Goal: Information Seeking & Learning: Learn about a topic

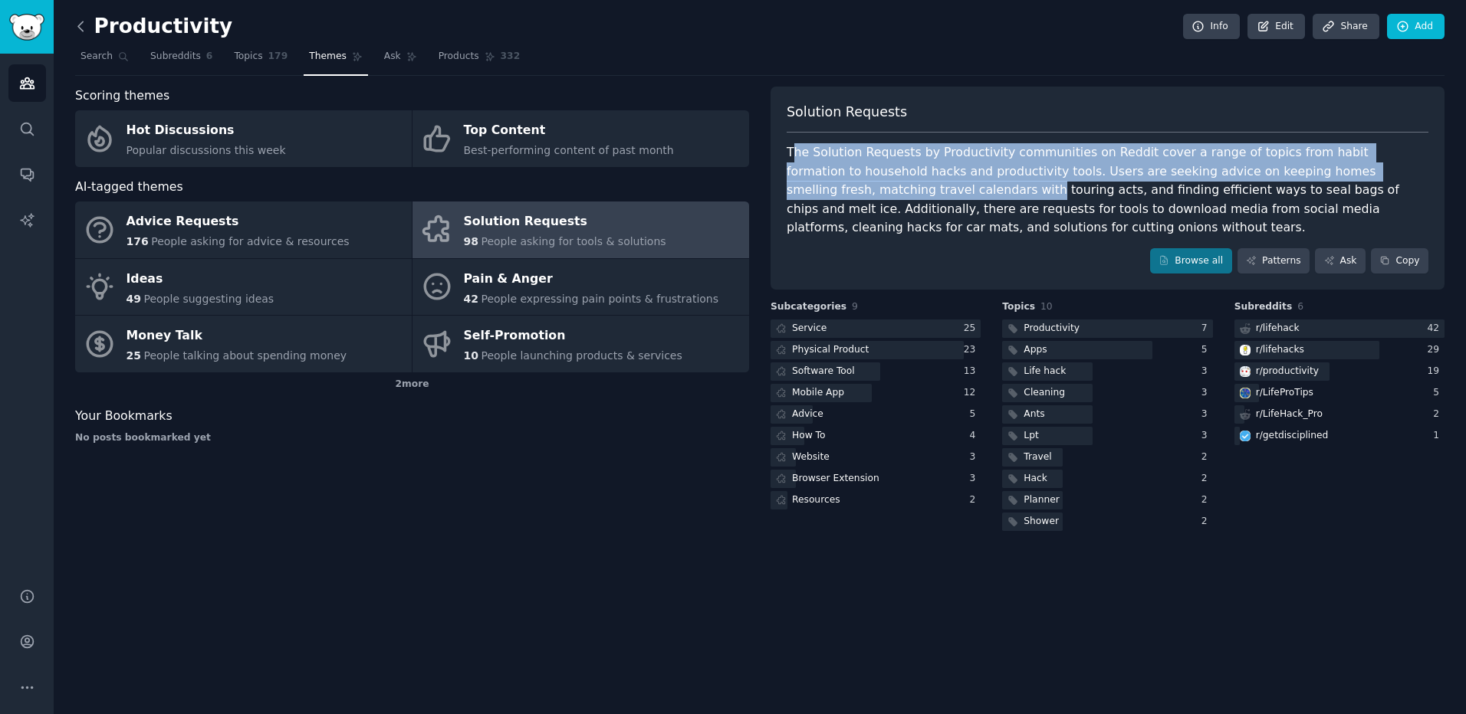
click at [77, 29] on icon at bounding box center [81, 26] width 16 height 16
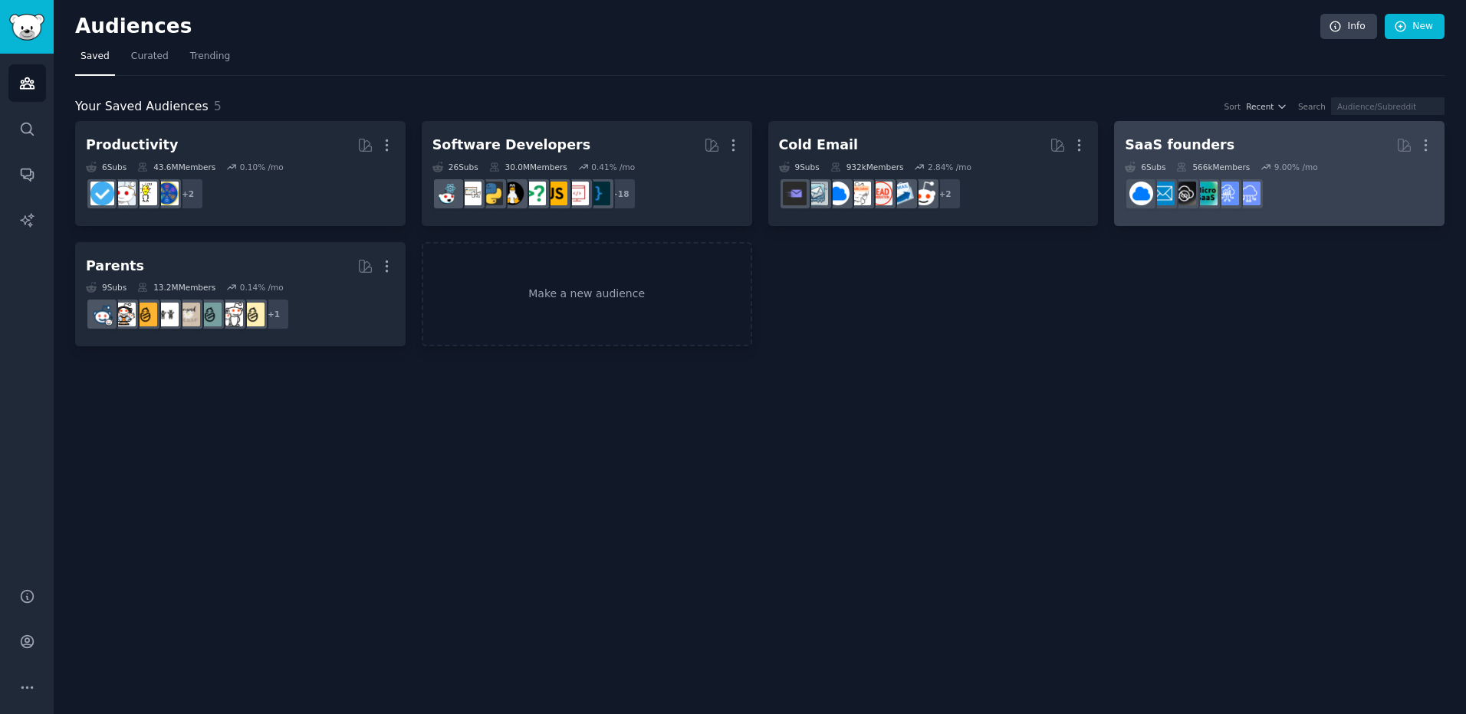
click at [1310, 139] on h2 "SaaS founders More" at bounding box center [1279, 145] width 309 height 27
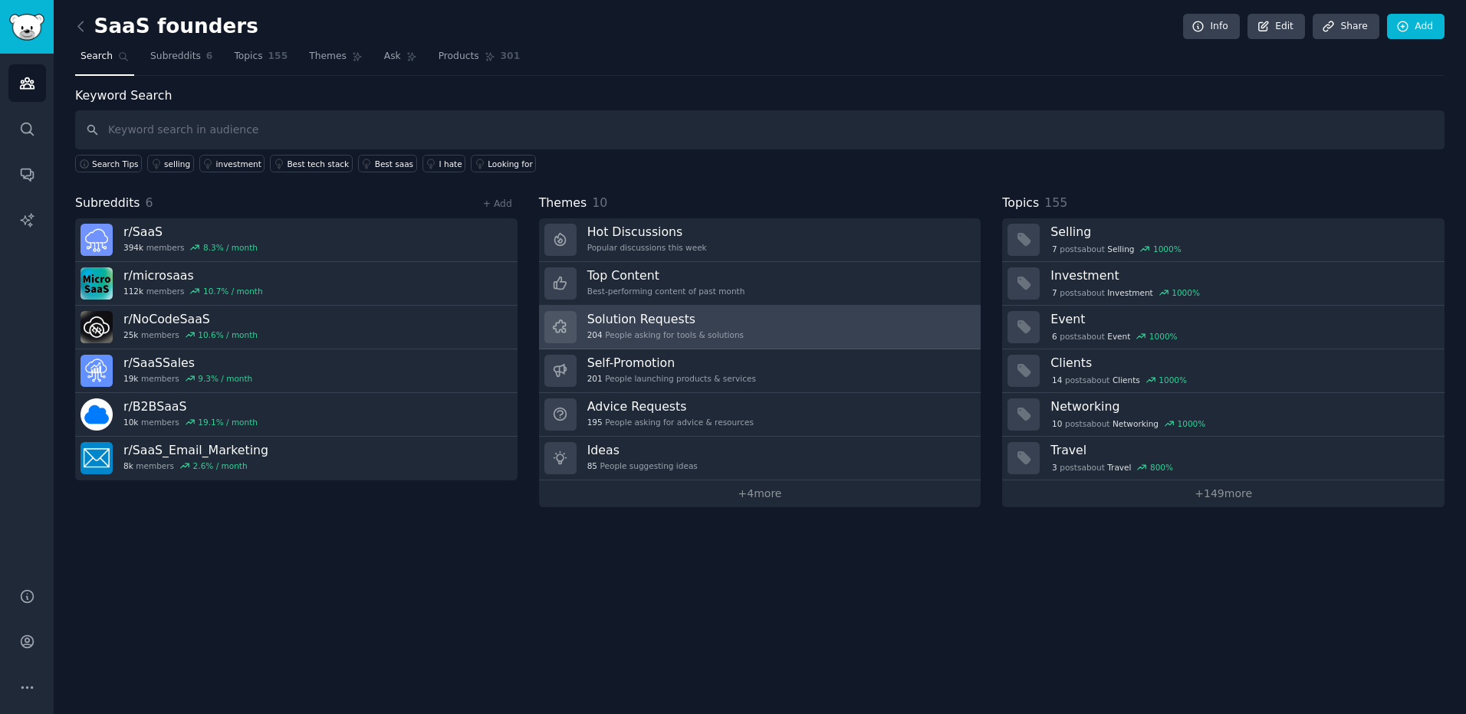
click at [754, 321] on link "Solution Requests 204 People asking for tools & solutions" at bounding box center [760, 328] width 442 height 44
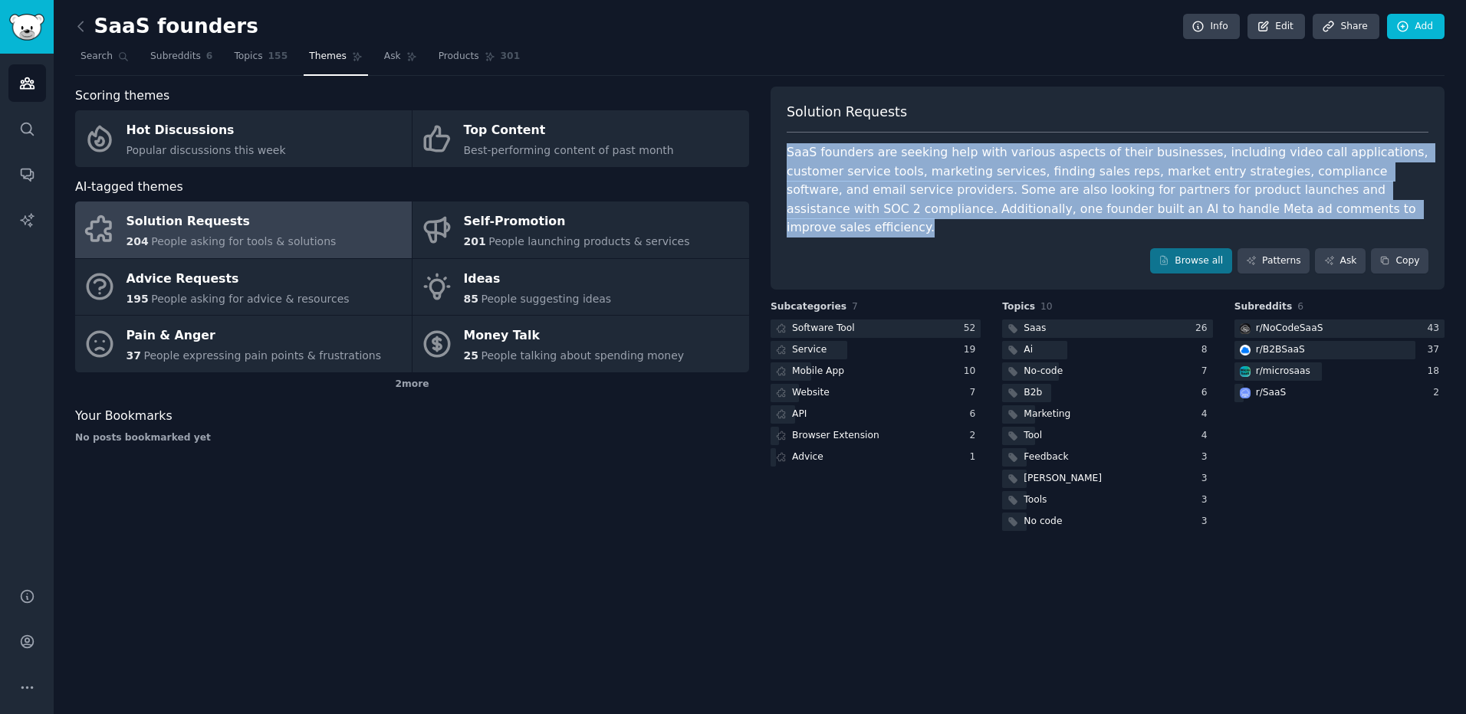
drag, startPoint x: 1227, startPoint y: 210, endPoint x: 785, endPoint y: 157, distance: 445.5
click at [785, 157] on div "Solution Requests SaaS founders are seeking help with various aspects of their …" at bounding box center [1107, 189] width 674 height 204
